Goal: Task Accomplishment & Management: Use online tool/utility

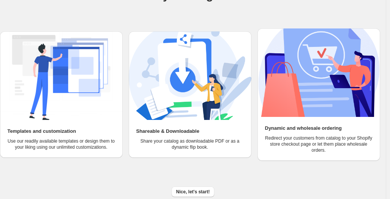
scroll to position [75, 0]
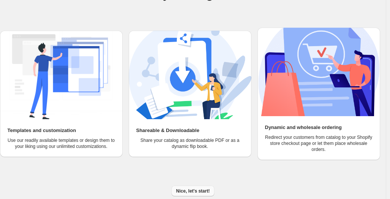
click at [188, 193] on span "Nice, let's start!" at bounding box center [193, 191] width 34 height 6
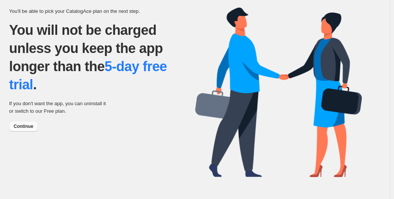
click at [31, 124] on span "Continue" at bounding box center [24, 127] width 20 height 6
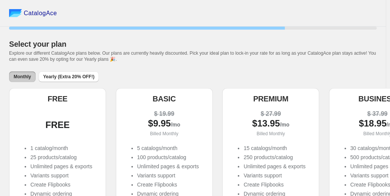
click at [90, 136] on div "FREE" at bounding box center [57, 123] width 85 height 29
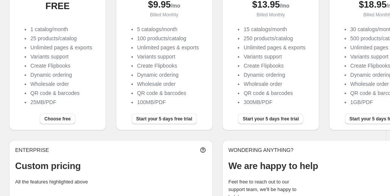
scroll to position [118, 0]
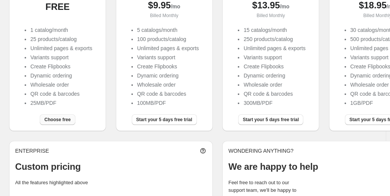
click at [49, 121] on span "Choose free" at bounding box center [57, 119] width 26 height 6
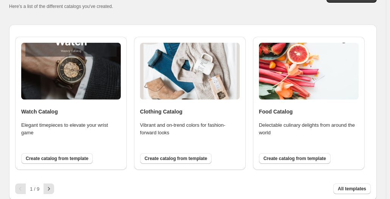
scroll to position [45, 0]
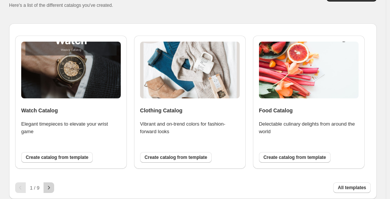
click at [49, 188] on icon "button" at bounding box center [49, 188] width 8 height 8
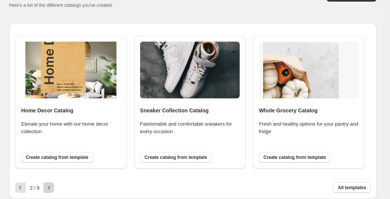
click at [49, 188] on icon "button" at bounding box center [49, 188] width 8 height 8
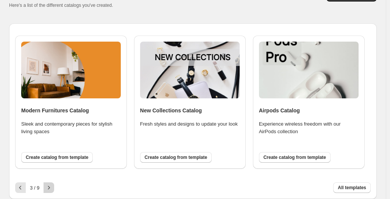
click at [49, 188] on icon "button" at bounding box center [49, 188] width 8 height 8
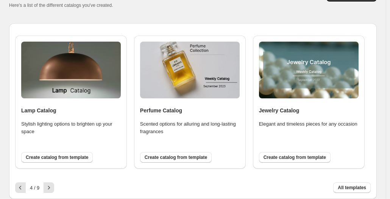
click at [160, 109] on h4 "Perfume Catalog" at bounding box center [190, 111] width 100 height 8
click at [170, 155] on span "Create catalog from template" at bounding box center [176, 158] width 63 height 6
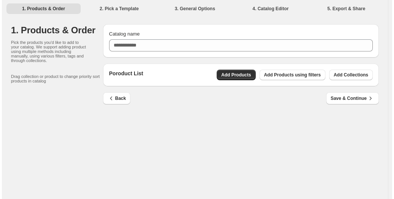
scroll to position [0, 0]
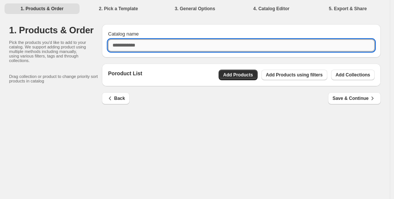
click at [163, 47] on input "Catalog name" at bounding box center [241, 45] width 267 height 12
type input "*"
type input "**********"
